Goal: Transaction & Acquisition: Obtain resource

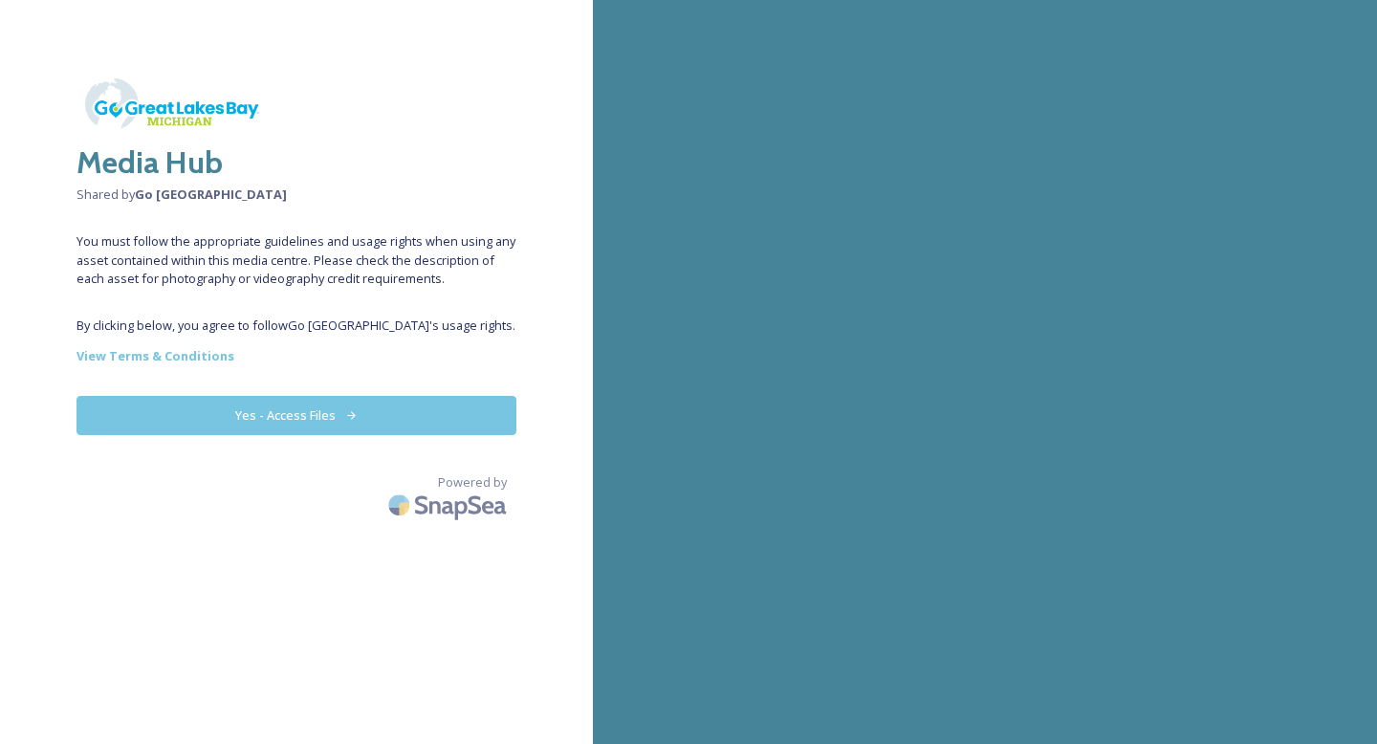
click at [318, 415] on button "Yes - Access Files" at bounding box center [297, 415] width 440 height 39
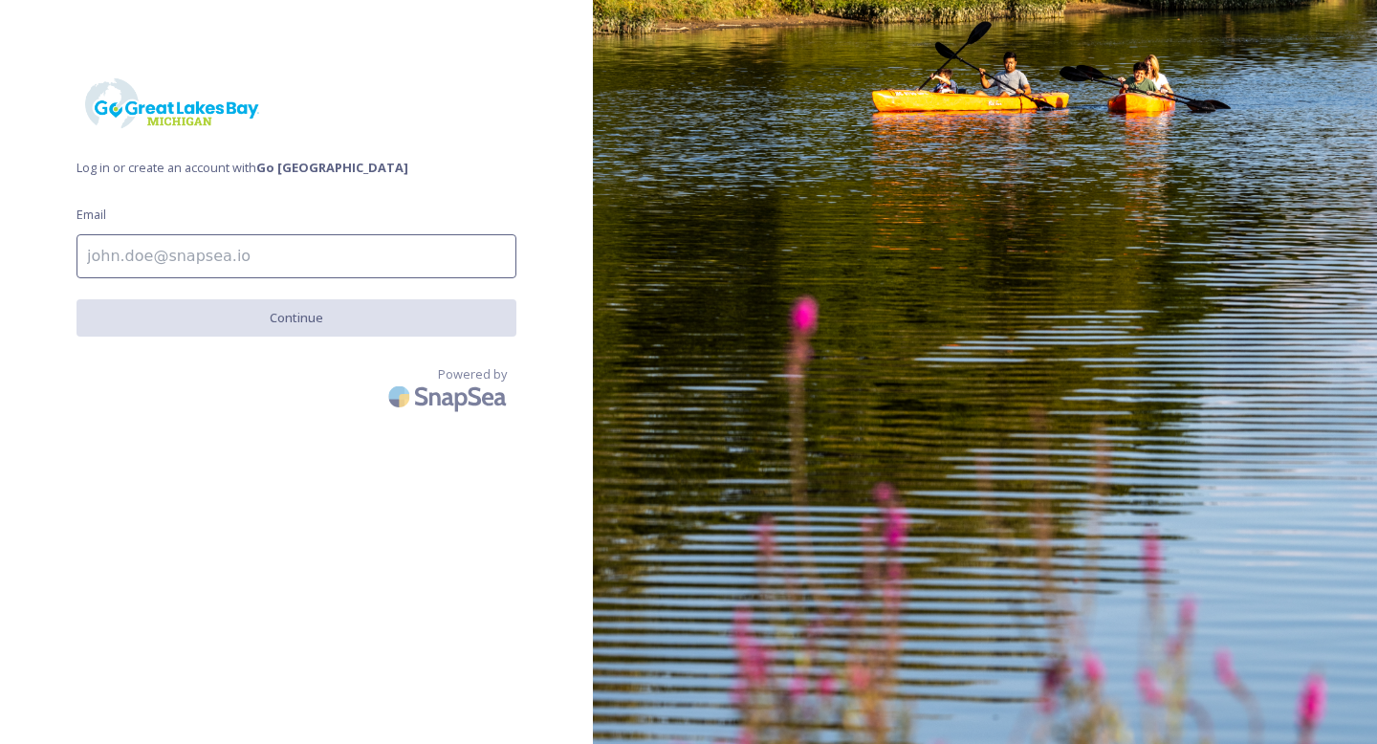
click at [243, 249] on input at bounding box center [297, 256] width 440 height 44
type input "k_borgstrom@hotmail.com"
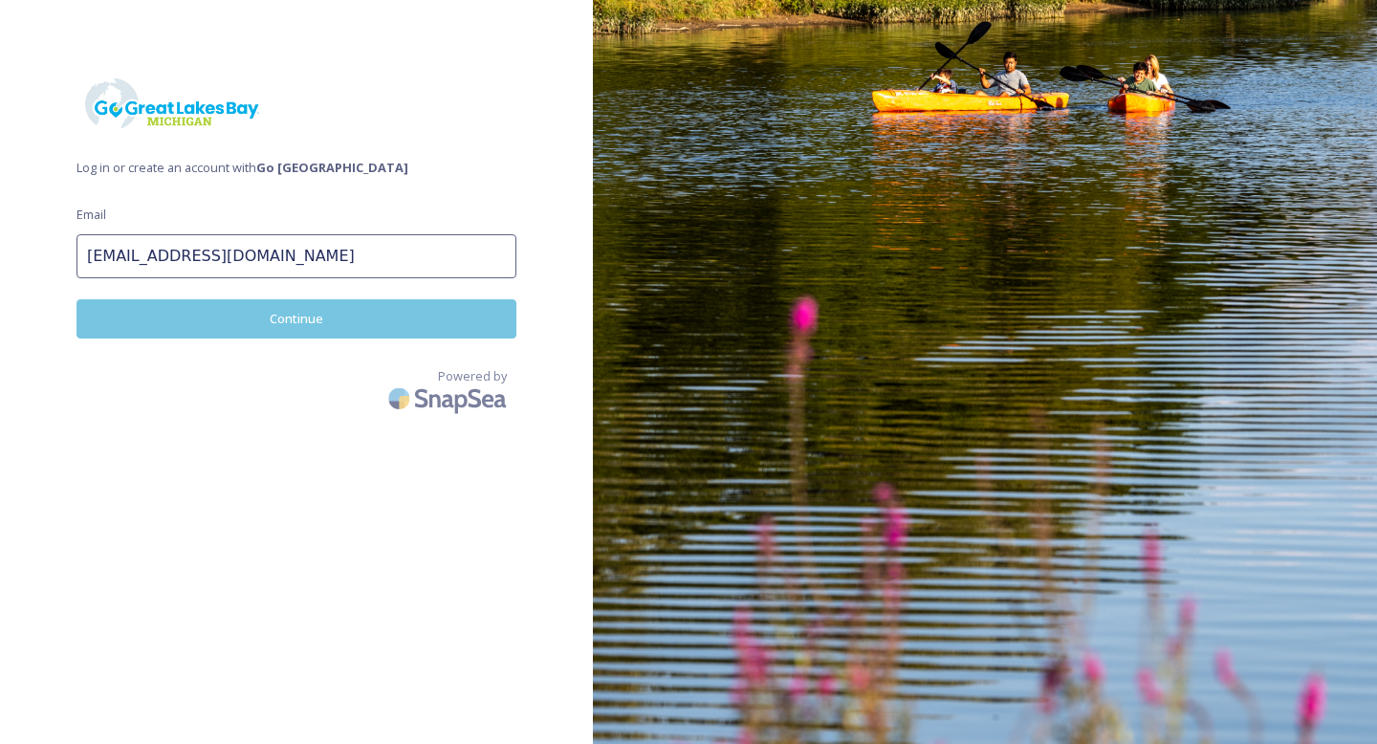
click at [295, 317] on button "Continue" at bounding box center [297, 318] width 440 height 39
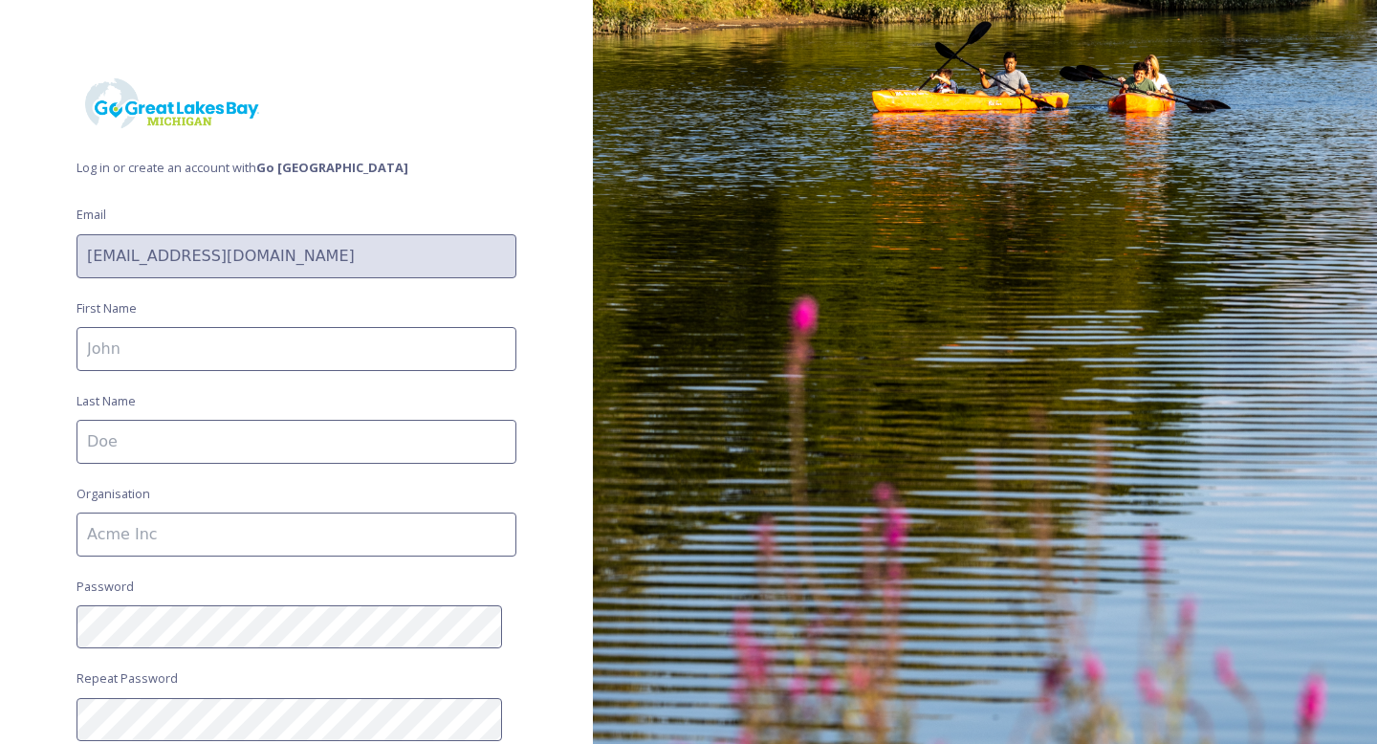
click at [271, 344] on input at bounding box center [297, 349] width 440 height 44
type input "[PERSON_NAME]"
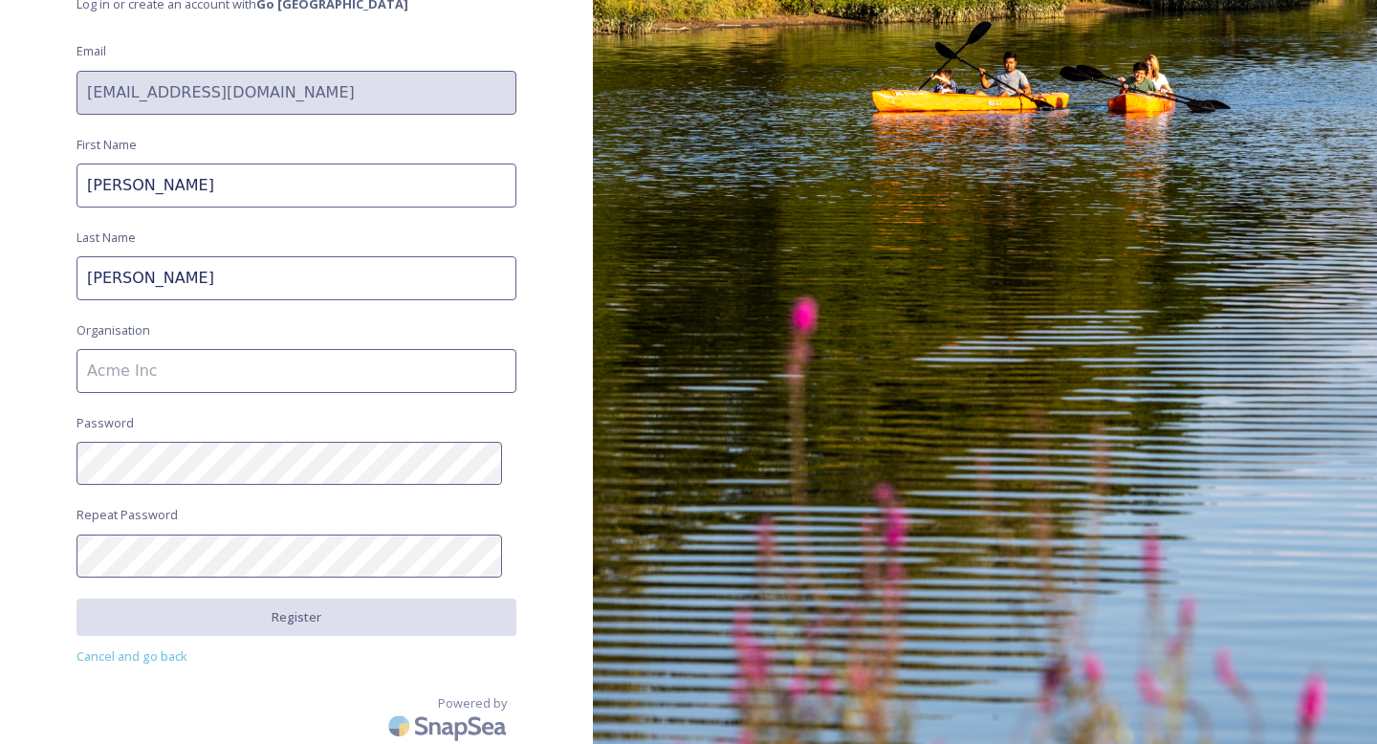
click at [274, 373] on input at bounding box center [297, 371] width 440 height 44
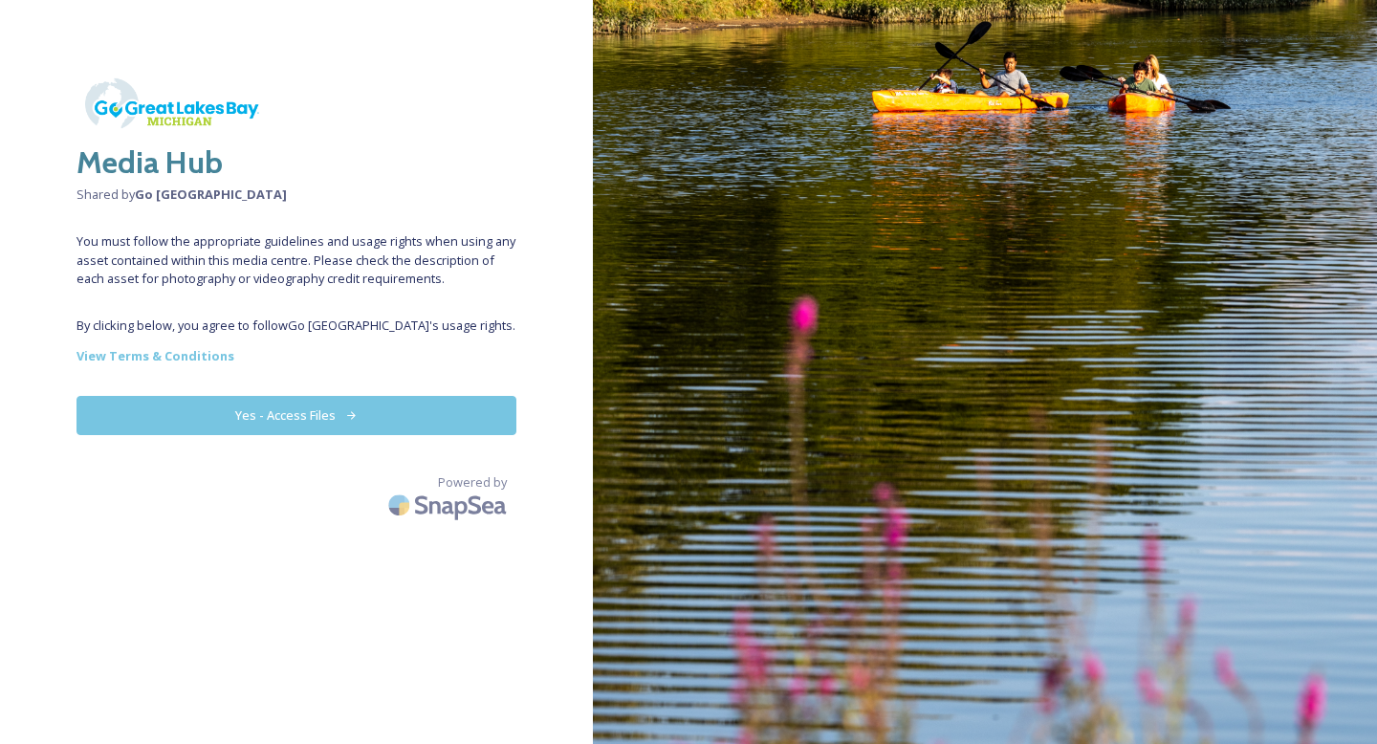
click at [249, 414] on button "Yes - Access Files" at bounding box center [297, 415] width 440 height 39
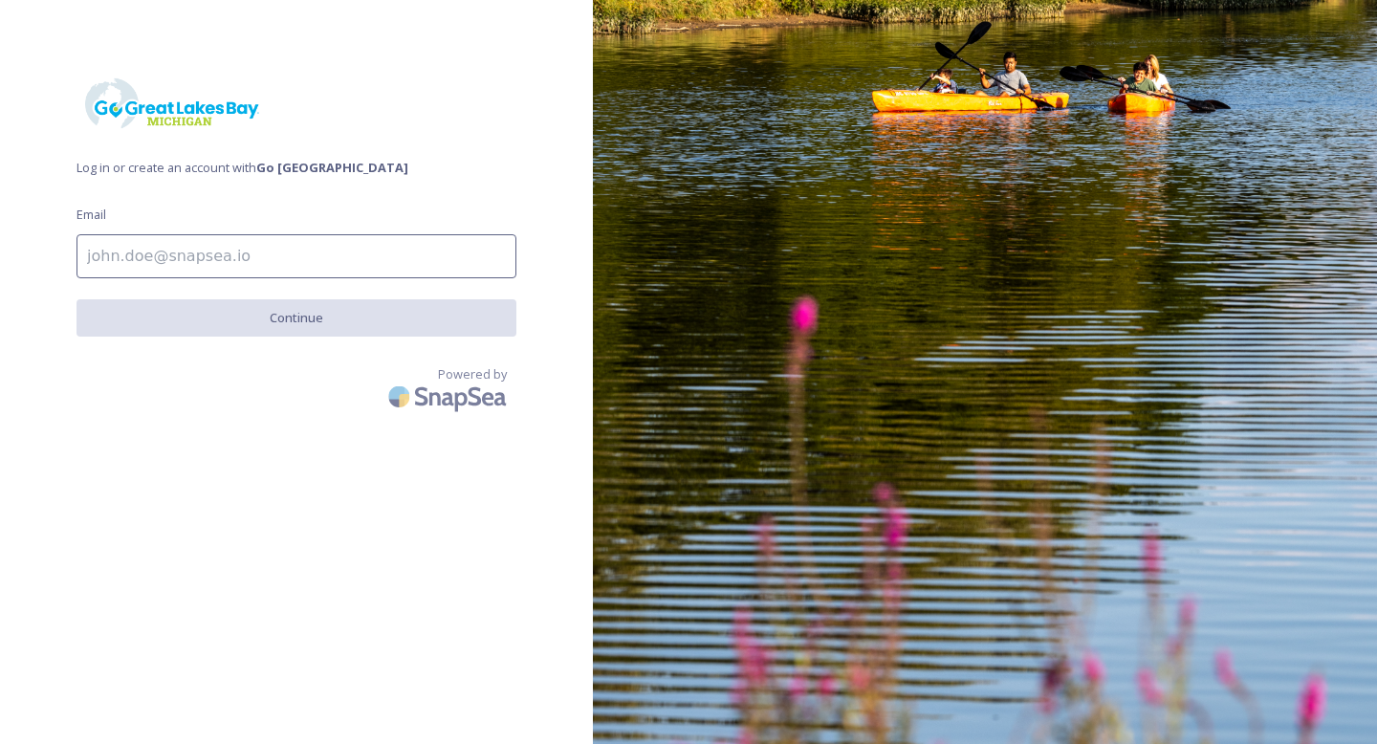
click at [134, 271] on input at bounding box center [297, 256] width 440 height 44
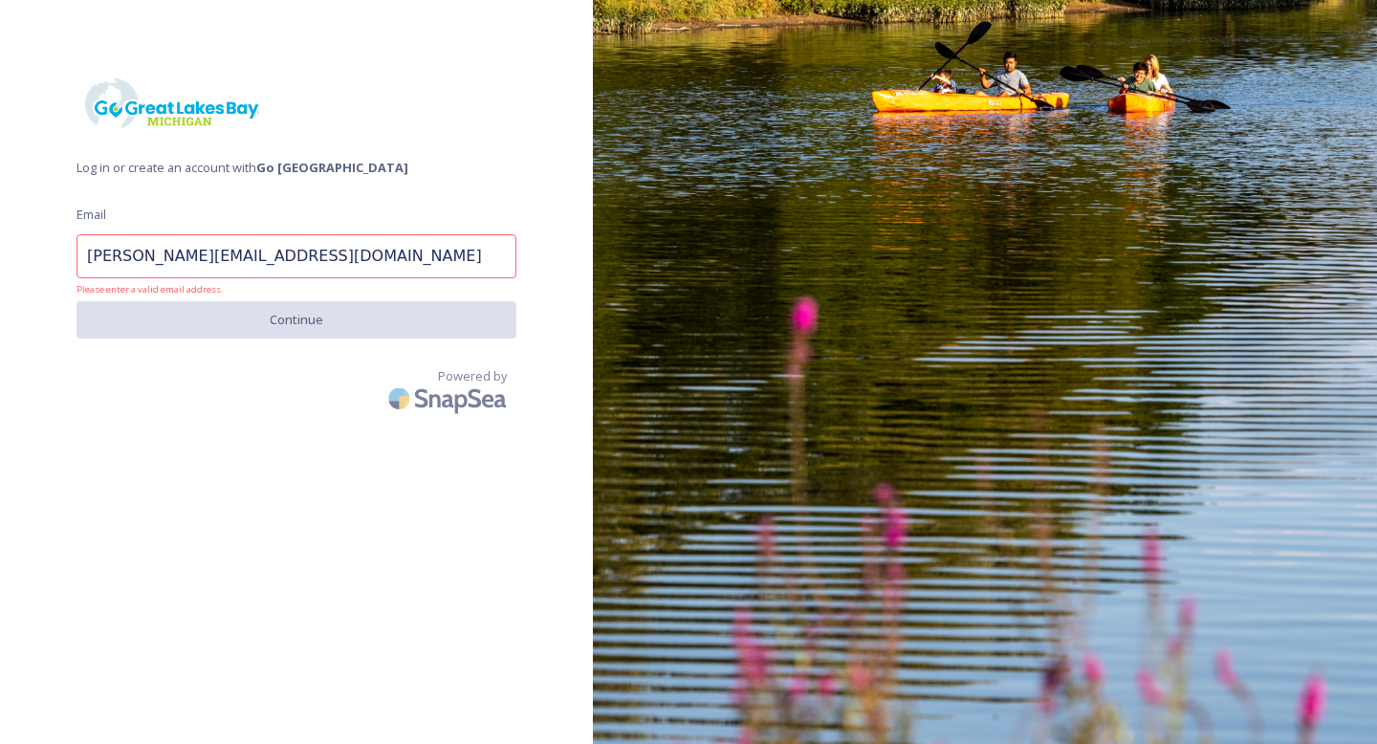
type input "[PERSON_NAME][EMAIL_ADDRESS][DOMAIN_NAME]"
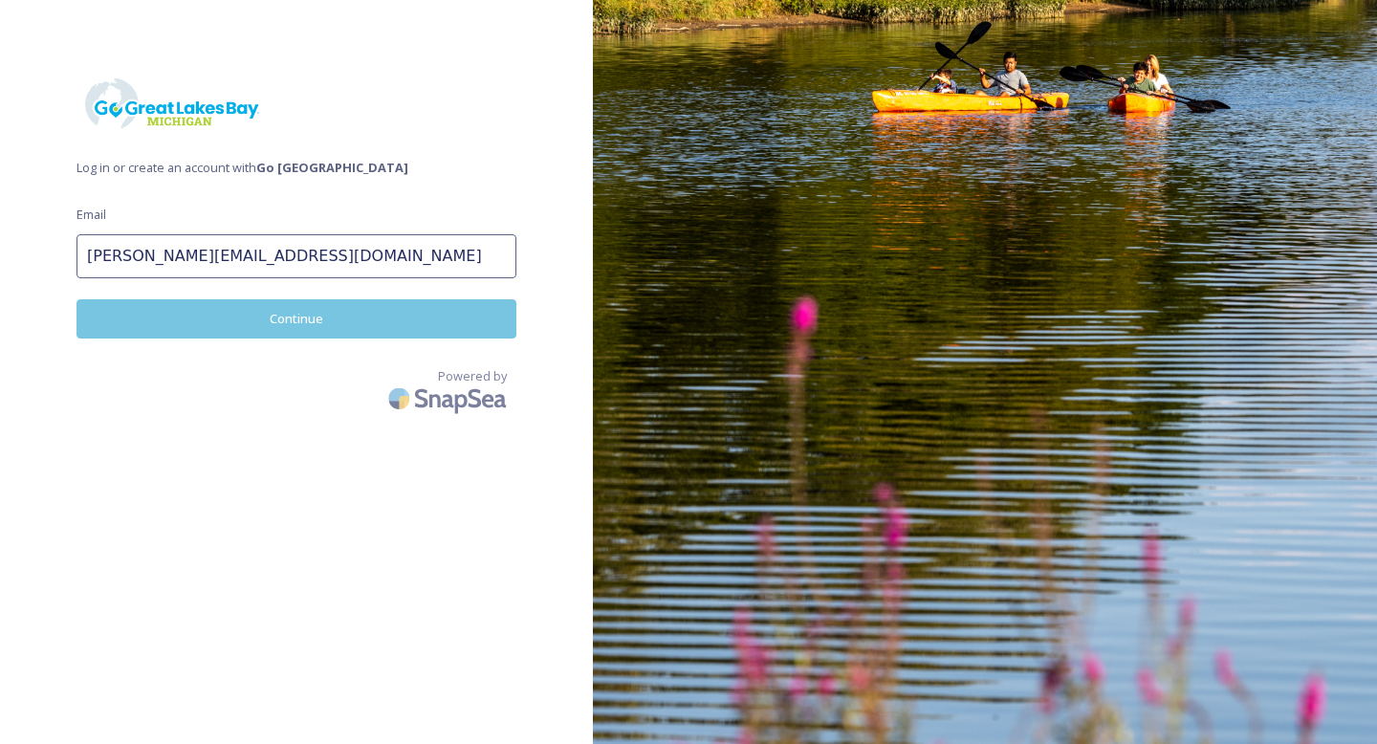
click at [245, 327] on button "Continue" at bounding box center [297, 318] width 440 height 39
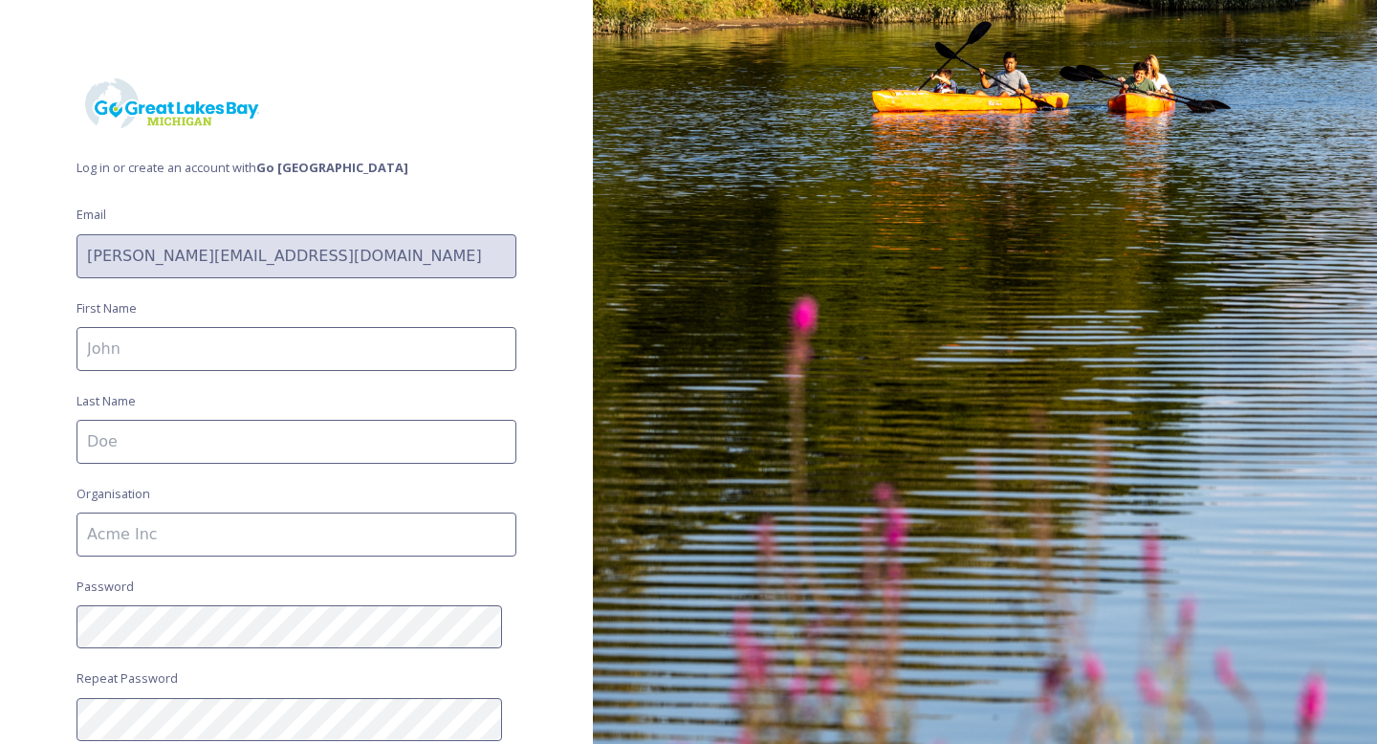
click at [226, 343] on input at bounding box center [297, 349] width 440 height 44
type input "[PERSON_NAME]"
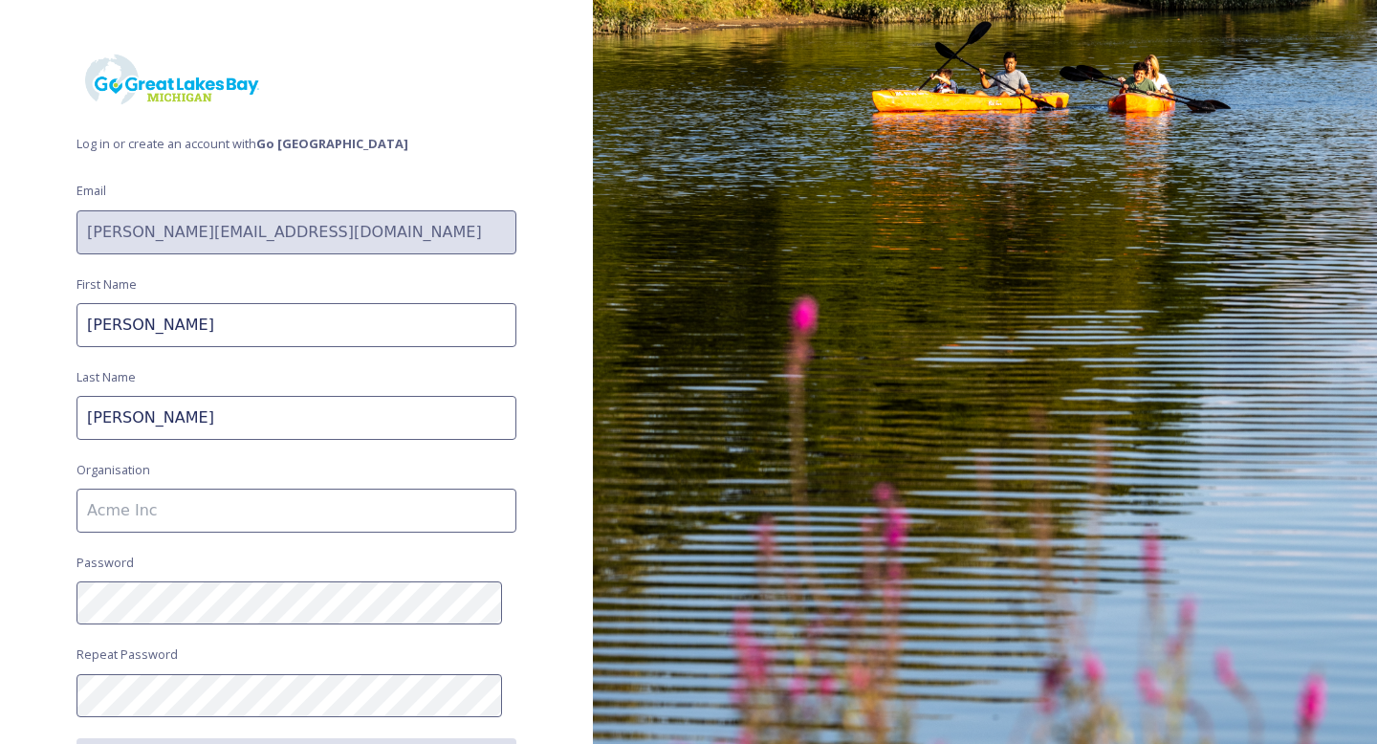
scroll to position [164, 0]
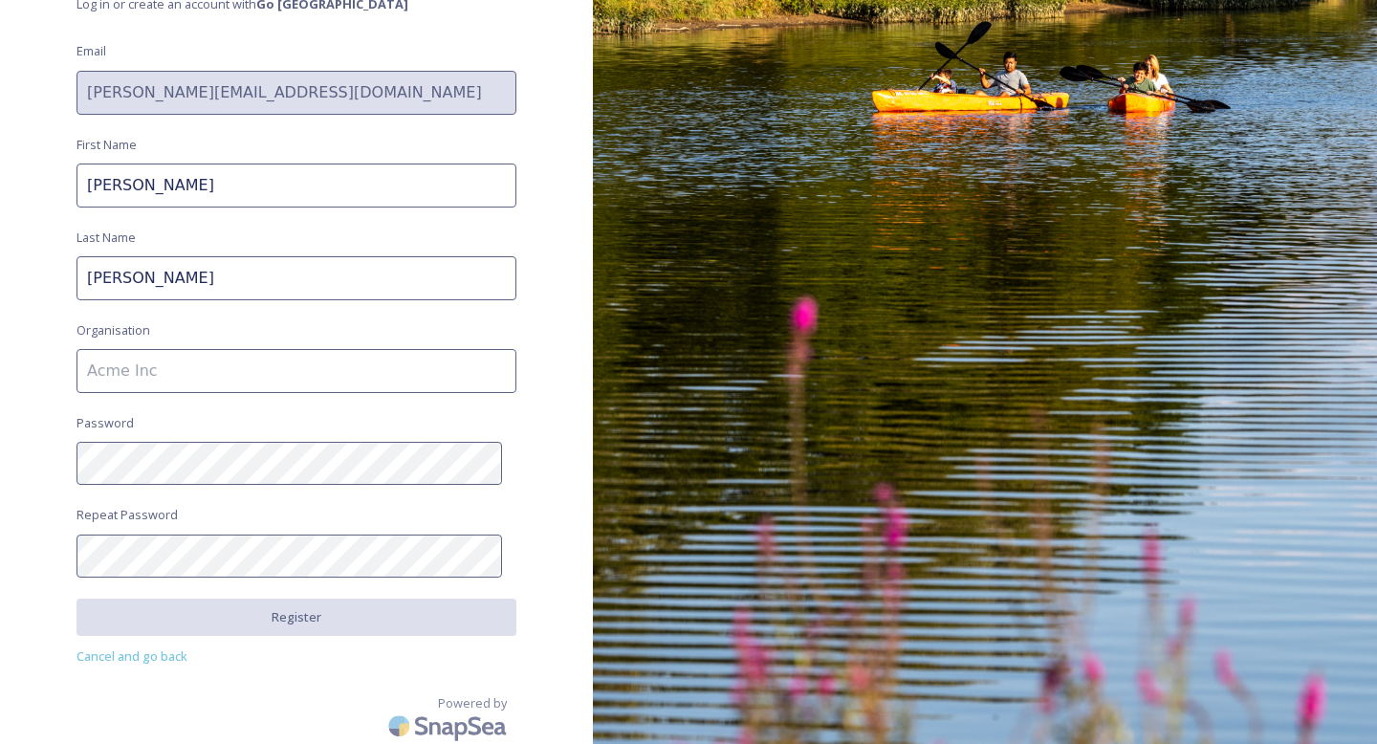
click at [209, 357] on input at bounding box center [297, 371] width 440 height 44
type input "Place + Main"
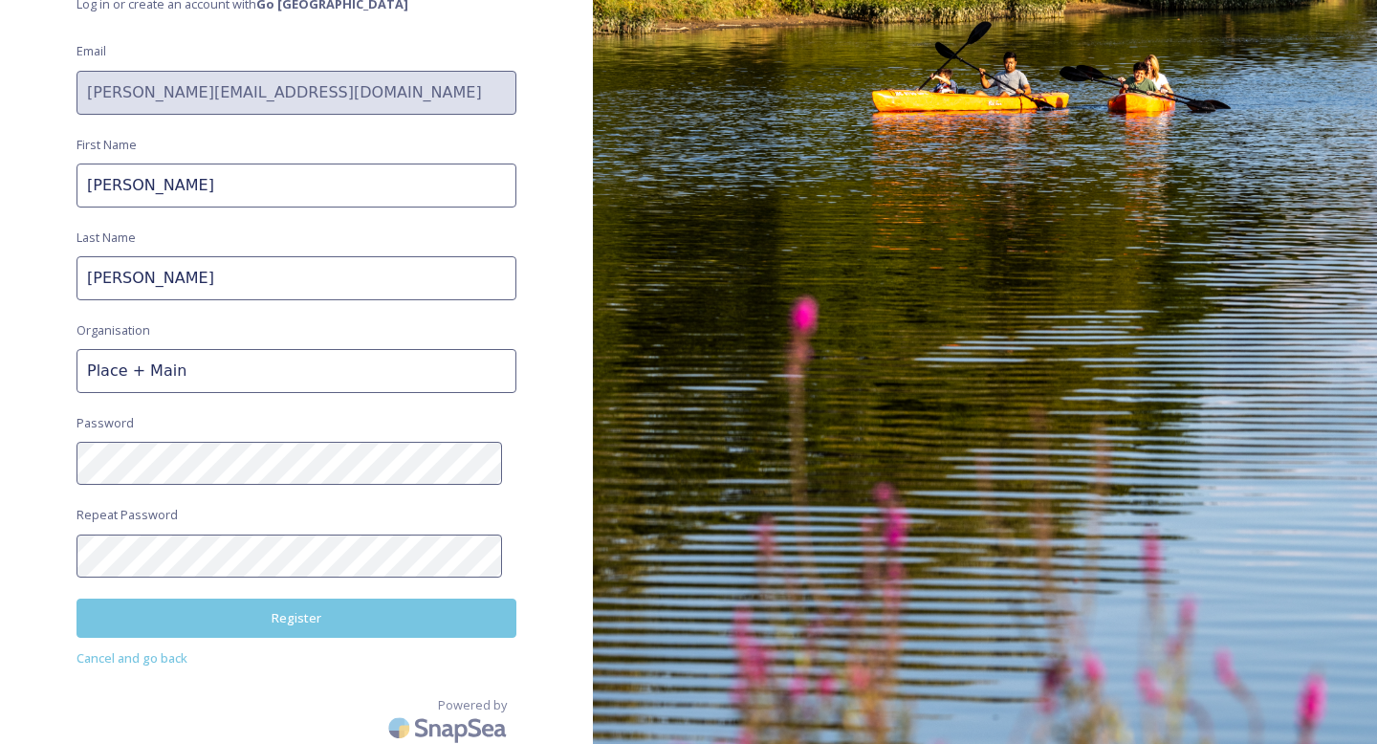
click at [271, 608] on button "Register" at bounding box center [297, 618] width 440 height 39
